Goal: Information Seeking & Learning: Learn about a topic

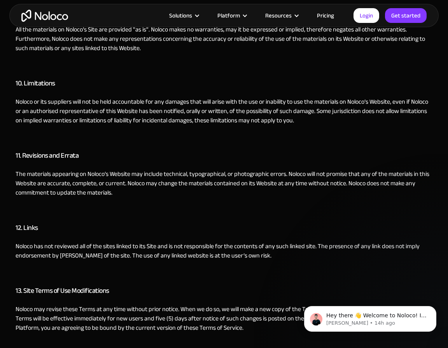
scroll to position [274, 0]
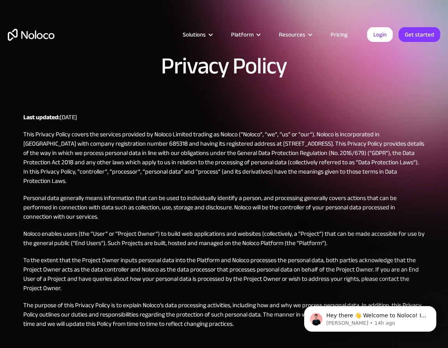
click at [244, 154] on p "This Privacy Policy covers the services provided by Noloco Limited trading as N…" at bounding box center [223, 158] width 401 height 56
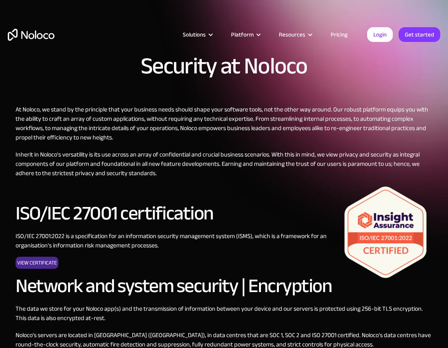
click at [145, 154] on p "Inherit in Noloco's versatility is its use across an array of confidential and …" at bounding box center [224, 164] width 417 height 28
